Goal: Task Accomplishment & Management: Manage account settings

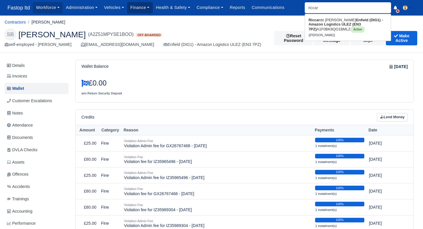
click at [143, 9] on link "Finance" at bounding box center [140, 7] width 26 height 11
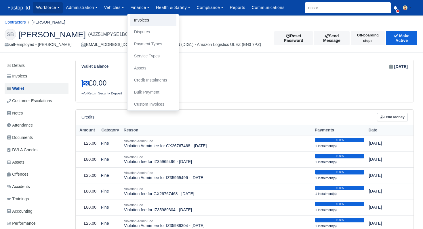
drag, startPoint x: 147, startPoint y: 20, endPoint x: 153, endPoint y: 23, distance: 6.4
click at [147, 20] on link "Invoices" at bounding box center [153, 20] width 47 height 12
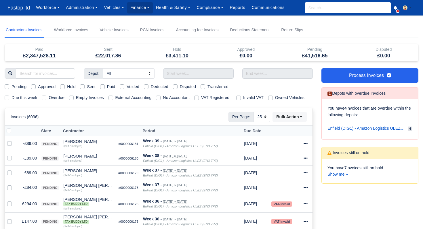
select select "25"
click at [340, 173] on link "Show me »" at bounding box center [337, 174] width 20 height 5
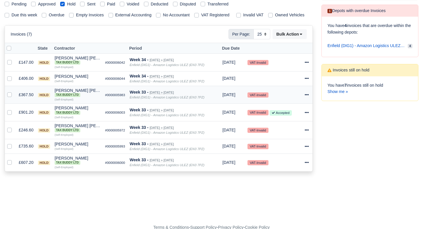
scroll to position [84, 0]
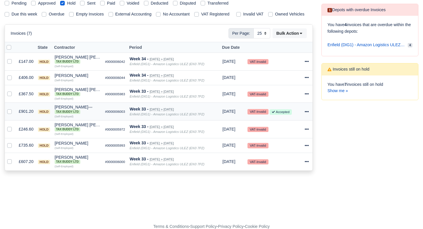
click at [308, 114] on icon at bounding box center [306, 112] width 4 height 4
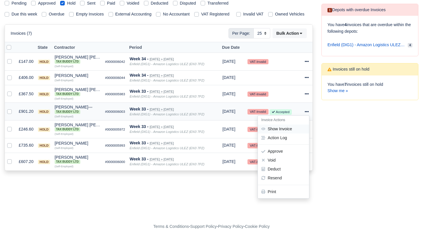
click at [284, 134] on link "Show Invoice" at bounding box center [283, 129] width 51 height 9
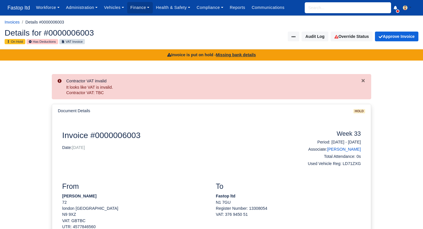
click at [312, 10] on input "search" at bounding box center [347, 7] width 86 height 11
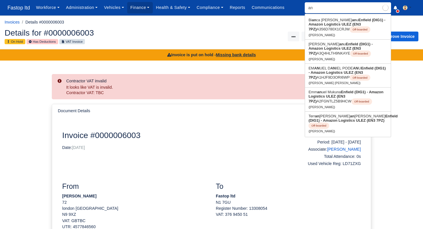
type input "ann"
type input "annus Javed"
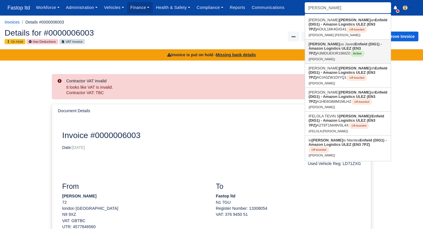
click at [325, 48] on strong "Enfield (DIG1) - Amazon Logistics ULEZ (EN3 7PZ)" at bounding box center [344, 49] width 73 height 14
type input "[PERSON_NAME]"
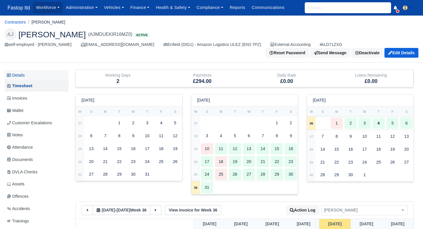
click at [24, 75] on link "Details" at bounding box center [37, 75] width 64 height 11
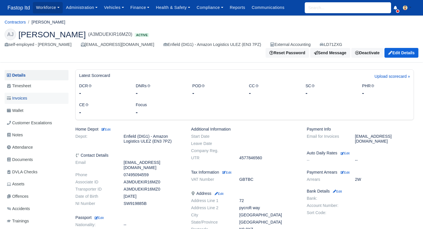
click at [27, 96] on span "Invoices" at bounding box center [17, 98] width 20 height 7
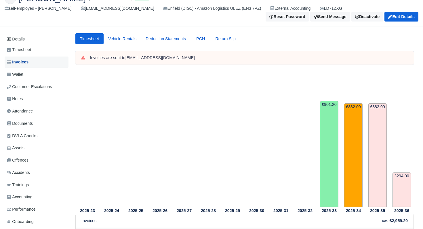
scroll to position [34, 0]
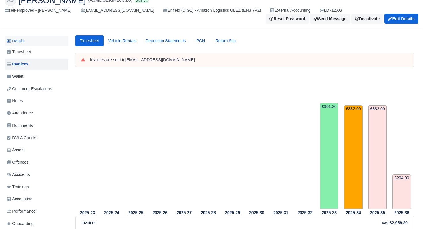
click at [27, 37] on link "Details" at bounding box center [37, 41] width 64 height 11
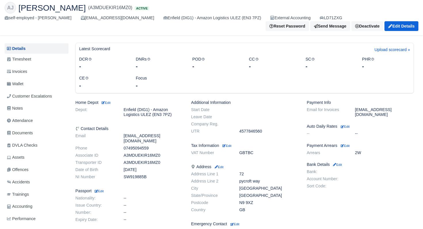
scroll to position [35, 0]
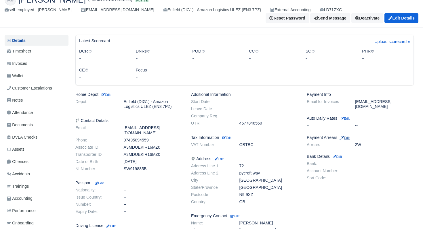
click at [348, 136] on small "Edit" at bounding box center [344, 137] width 9 height 3
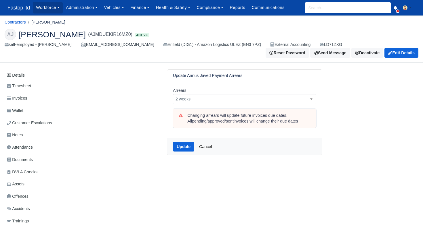
scroll to position [1, 0]
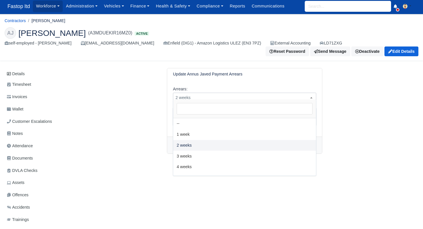
click at [256, 94] on span "2 weeks" at bounding box center [244, 97] width 143 height 7
select select "3W"
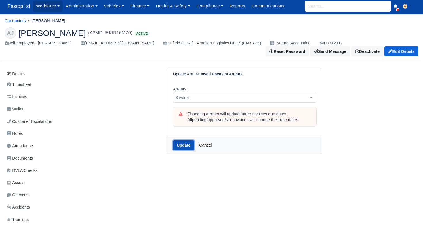
click at [182, 143] on button "Update" at bounding box center [183, 146] width 21 height 10
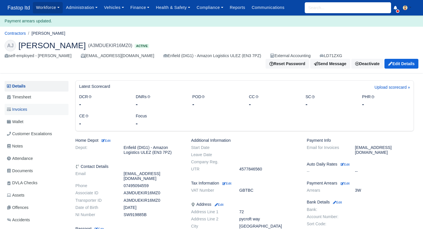
click at [27, 109] on span "Invoices" at bounding box center [17, 109] width 20 height 7
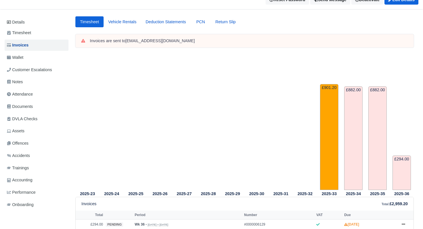
scroll to position [34, 0]
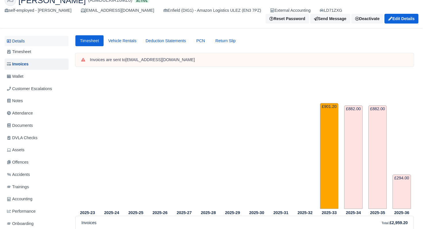
click at [17, 37] on link "Details" at bounding box center [37, 41] width 64 height 11
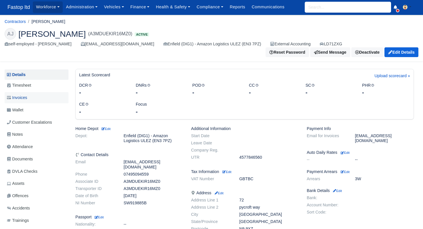
click at [26, 95] on span "Invoices" at bounding box center [17, 98] width 20 height 7
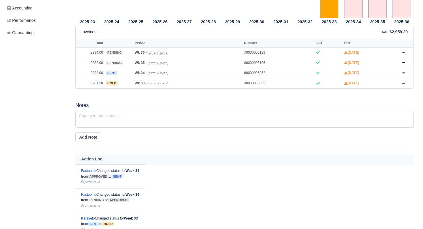
scroll to position [228, 0]
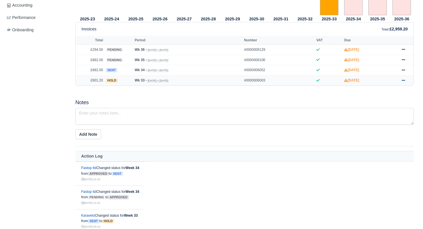
click at [403, 82] on icon at bounding box center [402, 80] width 3 height 3
click at [388, 110] on link "Approve" at bounding box center [381, 103] width 51 height 12
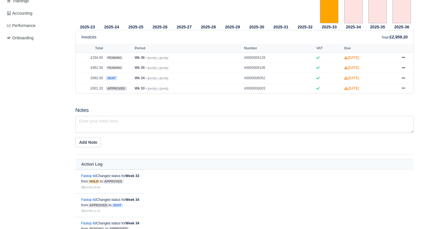
scroll to position [232, 0]
click at [402, 89] on icon at bounding box center [402, 87] width 3 height 1
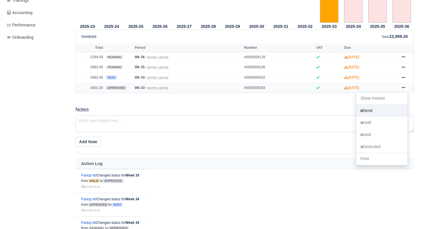
click at [380, 117] on link "Send" at bounding box center [381, 111] width 51 height 12
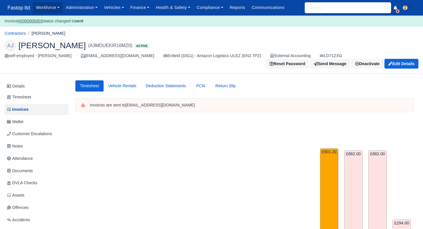
click at [317, 14] on div "Workforce Manpower Expiring Documents Leave Requests Daily Attendance Daily Tim…" at bounding box center [225, 8] width 385 height 16
click at [317, 9] on input "search" at bounding box center [347, 7] width 86 height 11
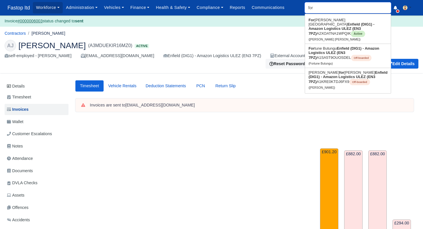
type input "forb"
type input "forbes Hoxha"
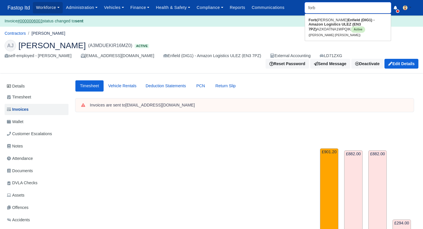
type input "forbe"
type input "forbes Hoxha"
type input "forbes"
type input "forbes Hoxha"
click at [321, 22] on link "Forbes Hoxha Enfield (DIG1) - Amazon Logistics ULEZ (EN3 7PZ) A2XOATNA1WPQIK Ac…" at bounding box center [348, 28] width 86 height 24
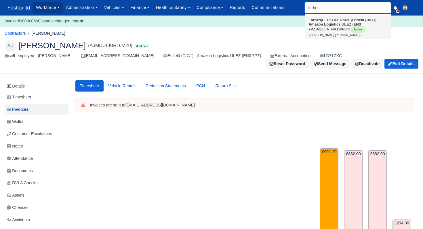
type input "[PERSON_NAME] [PERSON_NAME]"
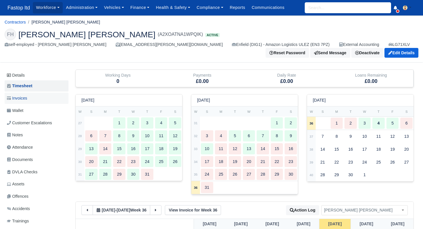
click at [18, 96] on span "Invoices" at bounding box center [17, 98] width 20 height 7
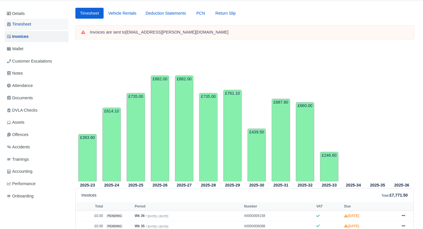
scroll to position [57, 0]
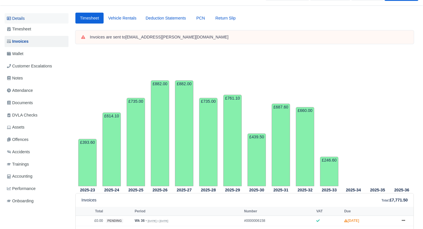
click at [24, 16] on link "Details" at bounding box center [37, 18] width 64 height 11
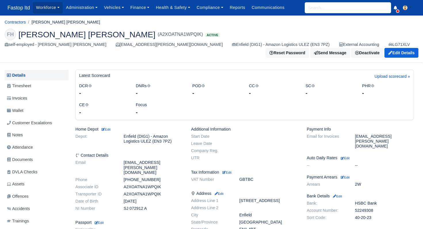
scroll to position [80, 0]
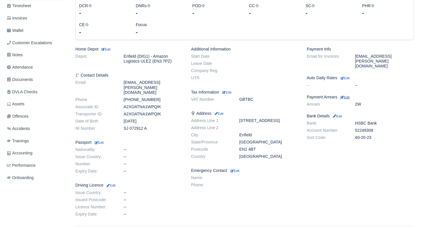
click at [349, 96] on small "Edit" at bounding box center [344, 97] width 9 height 3
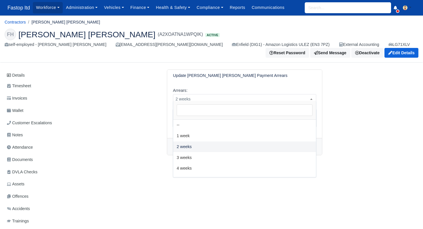
drag, startPoint x: 288, startPoint y: 97, endPoint x: 279, endPoint y: 104, distance: 11.4
click at [288, 97] on span "2 weeks" at bounding box center [244, 99] width 143 height 7
select select "3W"
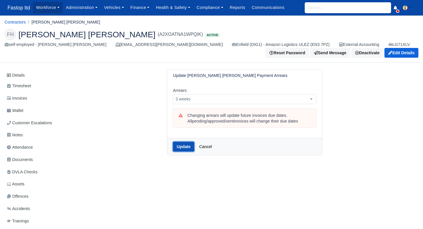
click at [185, 145] on button "Update" at bounding box center [183, 147] width 21 height 10
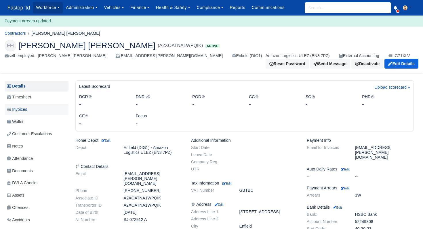
click at [21, 106] on span "Invoices" at bounding box center [17, 109] width 20 height 7
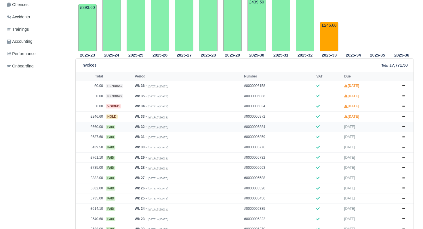
scroll to position [193, 0]
click at [402, 118] on icon at bounding box center [402, 115] width 3 height 3
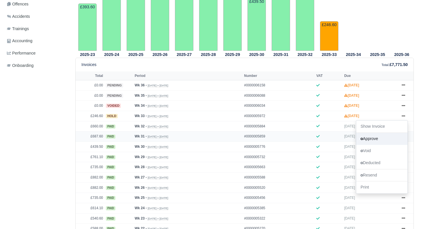
click at [379, 144] on link "Approve" at bounding box center [381, 139] width 51 height 12
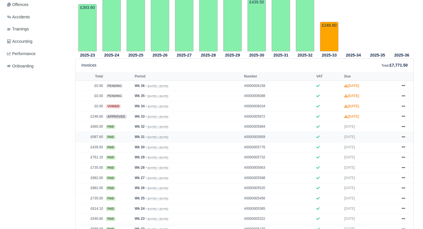
scroll to position [205, 0]
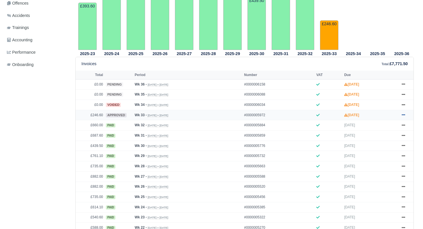
click at [403, 117] on icon at bounding box center [402, 114] width 3 height 3
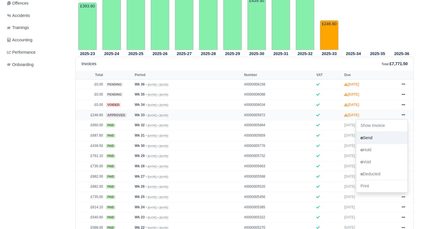
click at [377, 144] on link "Send" at bounding box center [381, 138] width 51 height 12
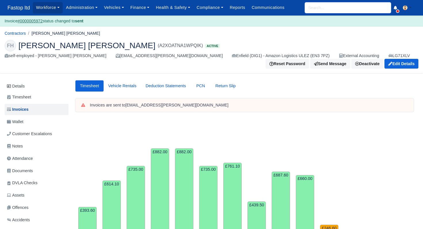
click at [317, 6] on input "search" at bounding box center [347, 7] width 86 height 11
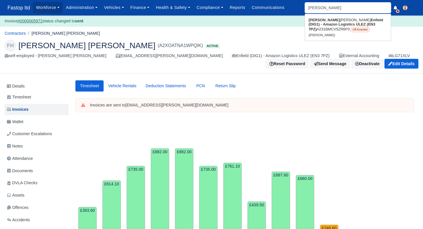
type input "leona"
type input "leonardo FernandesAfonso"
type input "leonard"
type input "leonardo FernandesAfonso"
type input "leonardo"
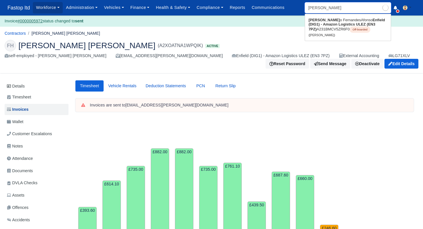
type input "leonardo FernandesAfonso"
drag, startPoint x: 317, startPoint y: 21, endPoint x: 313, endPoint y: 36, distance: 15.3
click at [317, 21] on strong "Leonardo" at bounding box center [323, 20] width 31 height 4
type input "Leonardo FernandesAfonso"
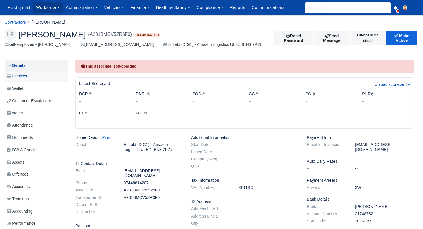
click at [21, 78] on span "Invoices" at bounding box center [17, 76] width 20 height 7
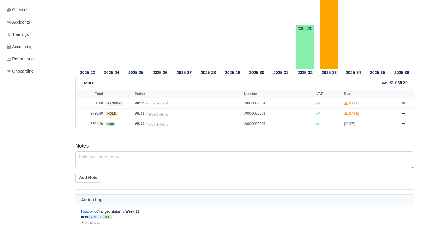
scroll to position [164, 0]
click at [403, 116] on icon at bounding box center [402, 113] width 3 height 3
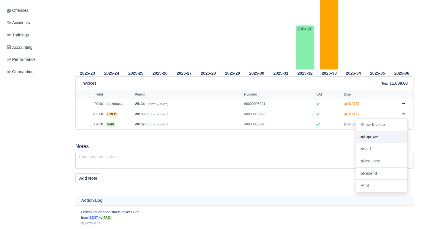
click at [380, 143] on link "Approve" at bounding box center [381, 137] width 51 height 12
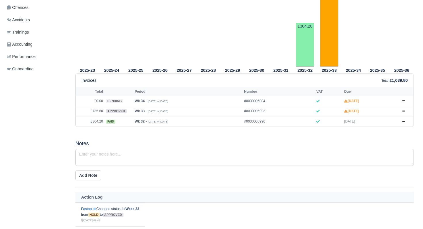
scroll to position [208, 0]
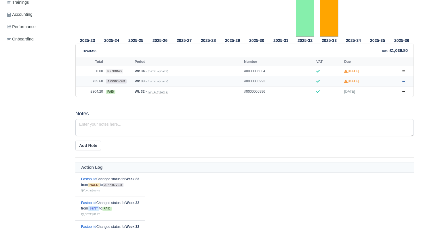
click at [403, 85] on link at bounding box center [403, 81] width 9 height 7
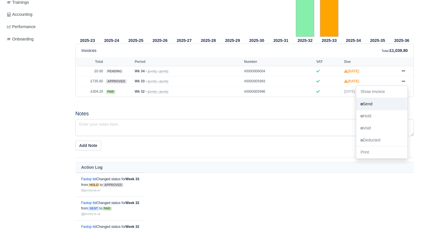
click at [377, 110] on link "Send" at bounding box center [381, 104] width 51 height 12
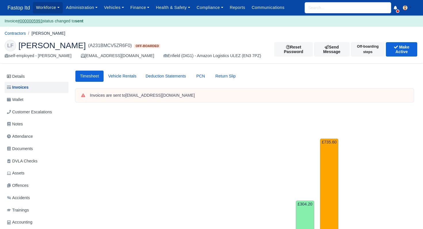
click at [317, 5] on input "search" at bounding box center [347, 7] width 86 height 11
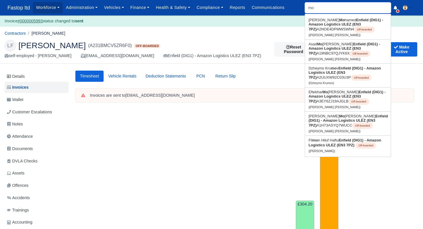
type input "m"
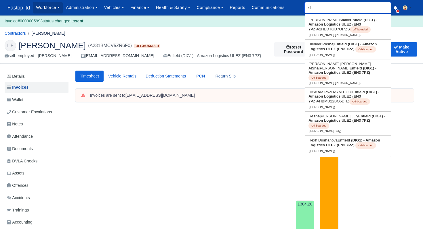
type input "s"
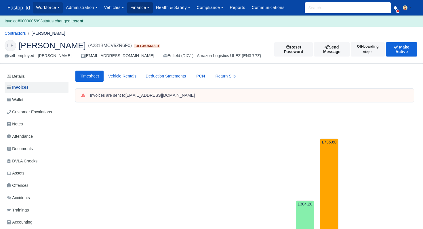
click at [138, 9] on link "Finance" at bounding box center [140, 7] width 26 height 11
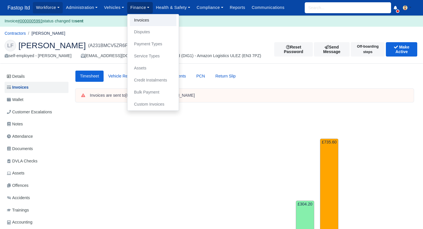
click at [141, 16] on link "Invoices" at bounding box center [153, 20] width 47 height 12
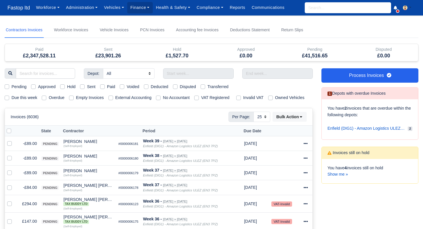
select select "25"
click at [338, 176] on link "Show me »" at bounding box center [337, 174] width 20 height 5
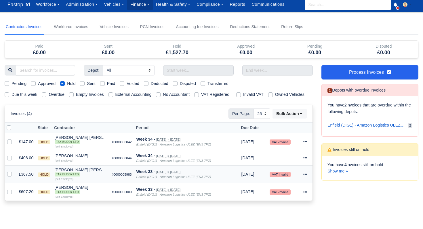
scroll to position [4, 0]
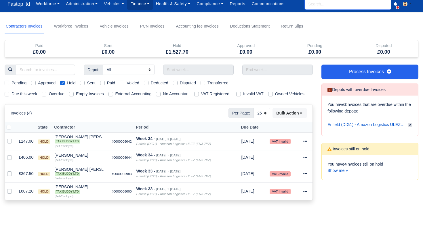
click at [325, 4] on input "search" at bounding box center [347, 4] width 86 height 11
type input "ahma"
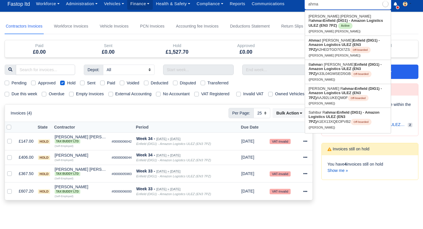
type input "ahmad Taha Shakir"
type input "ahmad"
type input "ahmad Taha Shakir"
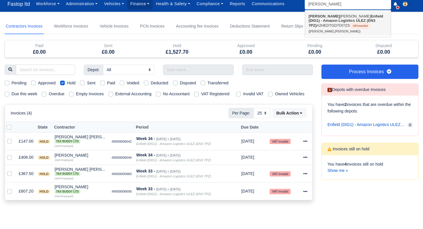
click at [324, 15] on link "Ahmad Taha Shakir Enfield (DIG1) - Amazon Logistics ULEZ (EN3 7PZ) A2HEDTGD7OI7…" at bounding box center [348, 24] width 86 height 24
type input "[PERSON_NAME] [PERSON_NAME]"
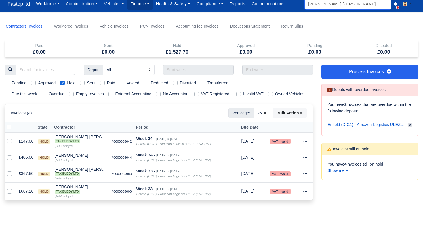
scroll to position [2, 0]
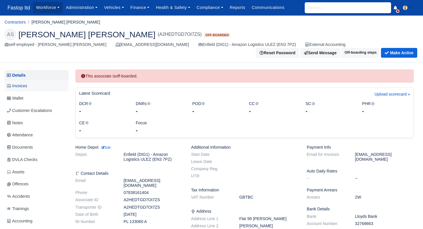
click at [27, 84] on span "Invoices" at bounding box center [17, 86] width 20 height 7
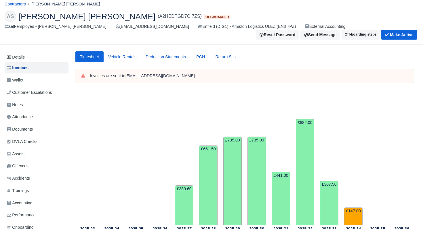
scroll to position [13, 0]
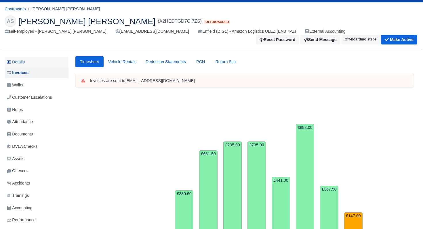
click at [23, 61] on link "Details" at bounding box center [37, 62] width 64 height 11
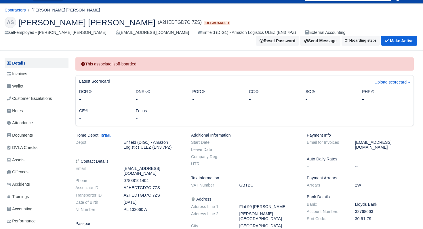
scroll to position [10, 0]
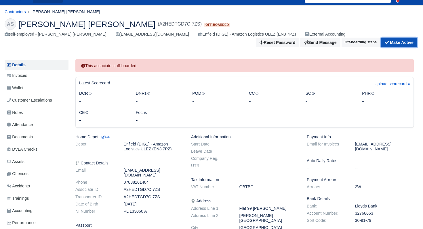
click at [408, 38] on button "Make Active" at bounding box center [399, 43] width 36 height 10
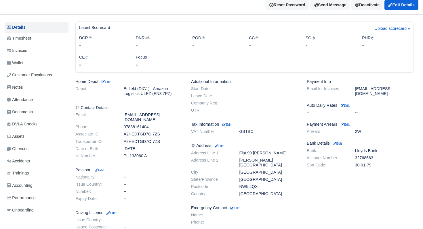
scroll to position [70, 0]
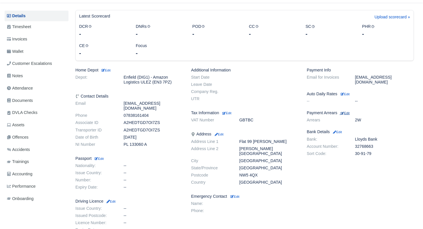
click at [349, 112] on small "Edit" at bounding box center [344, 113] width 9 height 3
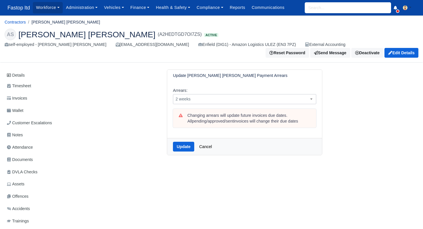
drag, startPoint x: 274, startPoint y: 96, endPoint x: 271, endPoint y: 101, distance: 5.5
click at [274, 96] on span "2 weeks" at bounding box center [244, 99] width 143 height 7
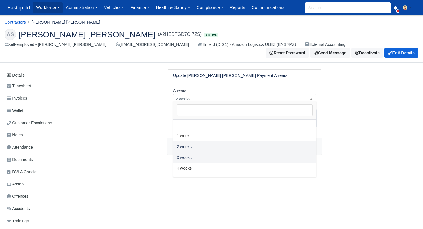
select select "3W"
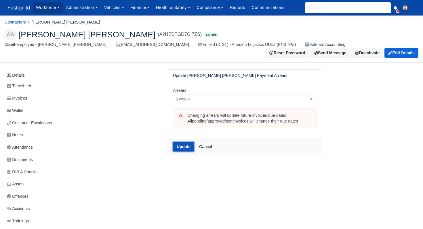
click at [188, 142] on button "Update" at bounding box center [183, 147] width 21 height 10
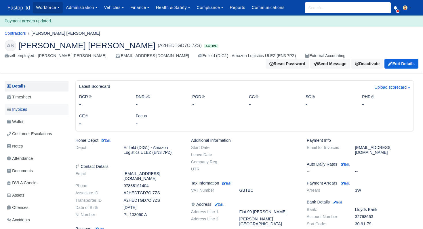
click at [13, 106] on span "Invoices" at bounding box center [17, 109] width 20 height 7
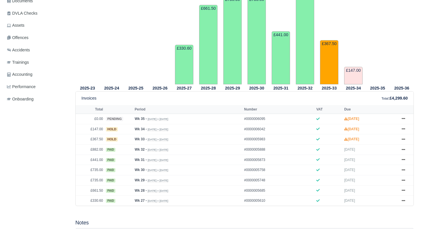
scroll to position [177, 0]
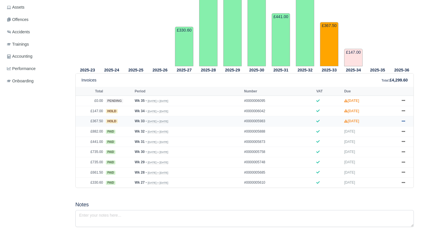
click icon
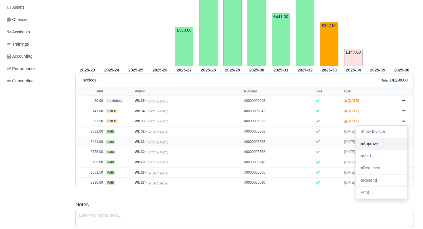
click link "Approve"
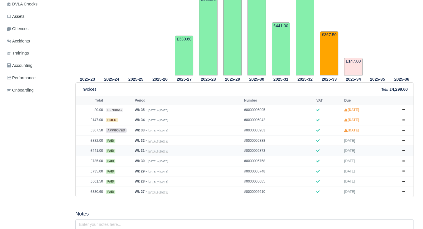
scroll to position [182, 0]
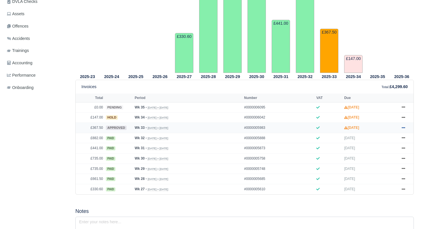
drag, startPoint x: 404, startPoint y: 137, endPoint x: 404, endPoint y: 139, distance: 2.9
click at [404, 130] on icon at bounding box center [402, 127] width 3 height 3
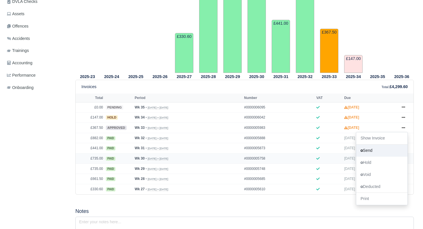
click at [375, 157] on link "Send" at bounding box center [381, 151] width 51 height 12
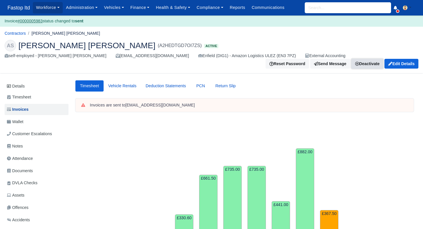
click at [380, 59] on link "Deactivate" at bounding box center [367, 64] width 32 height 10
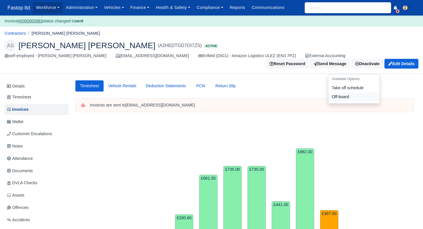
drag, startPoint x: 359, startPoint y: 83, endPoint x: 356, endPoint y: 86, distance: 4.5
click at [358, 93] on link "Off-board" at bounding box center [353, 97] width 51 height 9
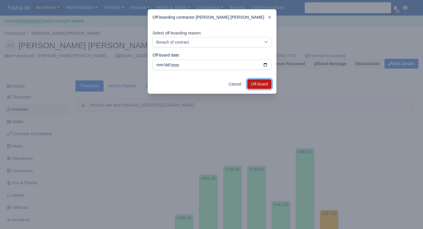
click at [252, 83] on button "Off-board" at bounding box center [259, 84] width 24 height 10
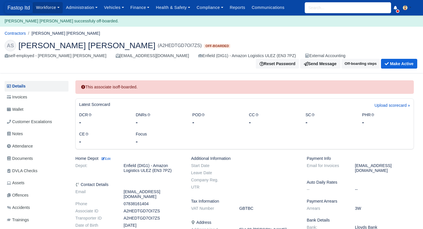
click at [14, 7] on span "Fastop ltd" at bounding box center [19, 7] width 28 height 11
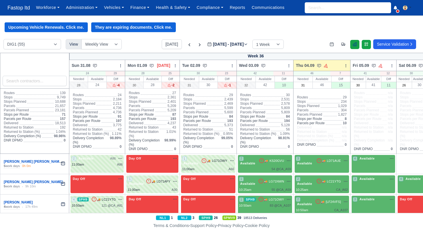
click at [353, 48] on link at bounding box center [354, 44] width 9 height 9
